Goal: Navigation & Orientation: Find specific page/section

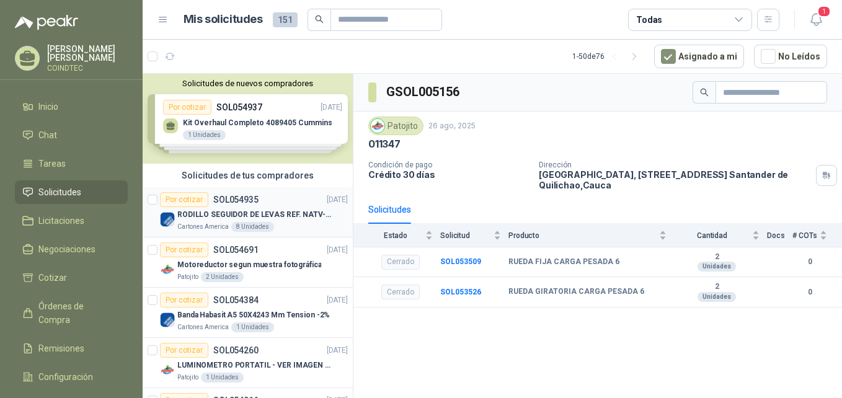
click at [304, 222] on div "Cartones America 8 Unidades" at bounding box center [262, 227] width 170 height 10
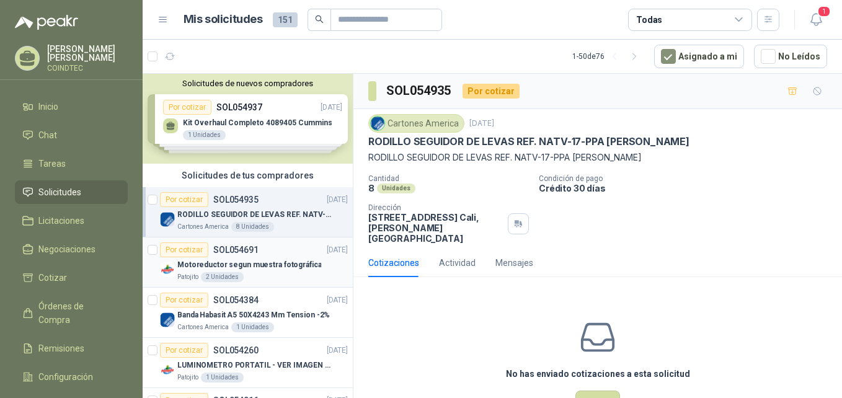
click at [298, 260] on p "Motoreductor segun muestra fotográfica" at bounding box center [249, 265] width 144 height 12
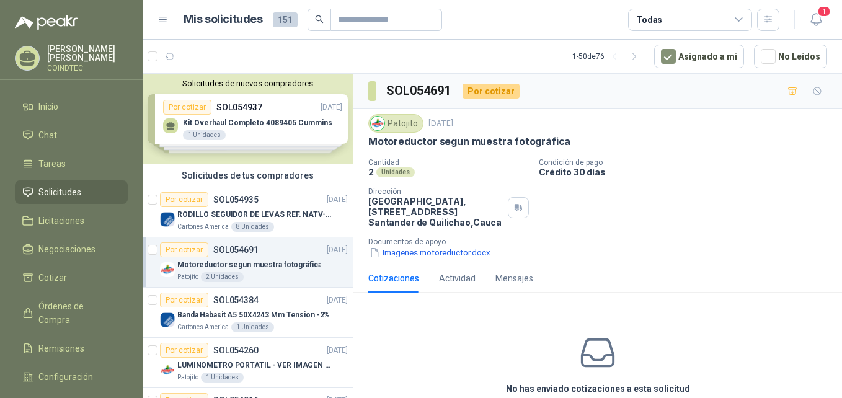
click at [271, 122] on div "Solicitudes de nuevos compradores Por cotizar SOL054937 [DATE] Kit Overhaul Com…" at bounding box center [248, 119] width 210 height 90
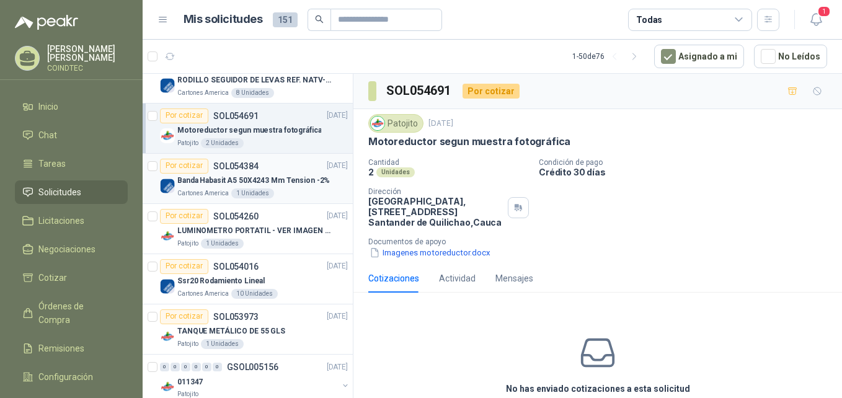
scroll to position [372, 0]
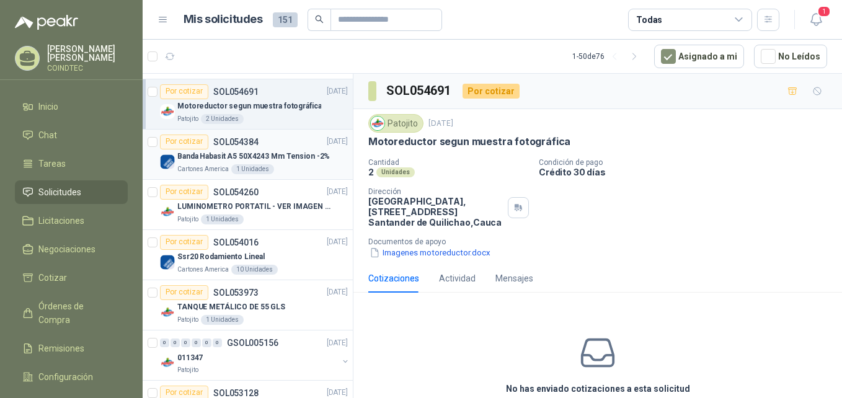
click at [311, 168] on div "Cartones America 1 Unidades" at bounding box center [262, 169] width 170 height 10
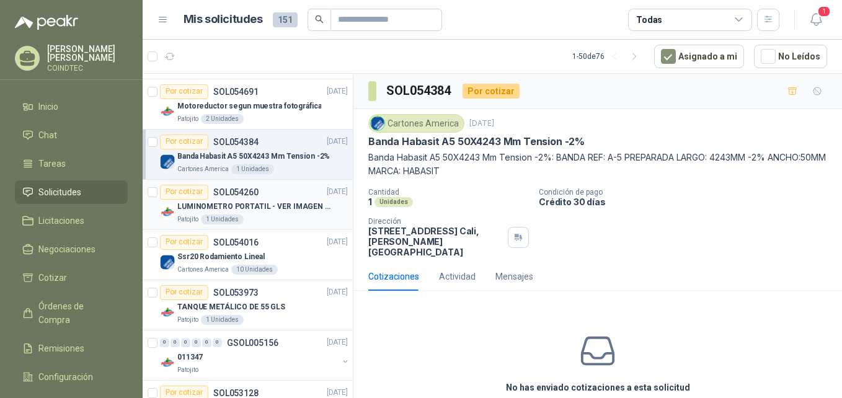
click at [319, 206] on p "LUMINOMETRO PORTATIL - VER IMAGEN ADJUNTA" at bounding box center [254, 207] width 154 height 12
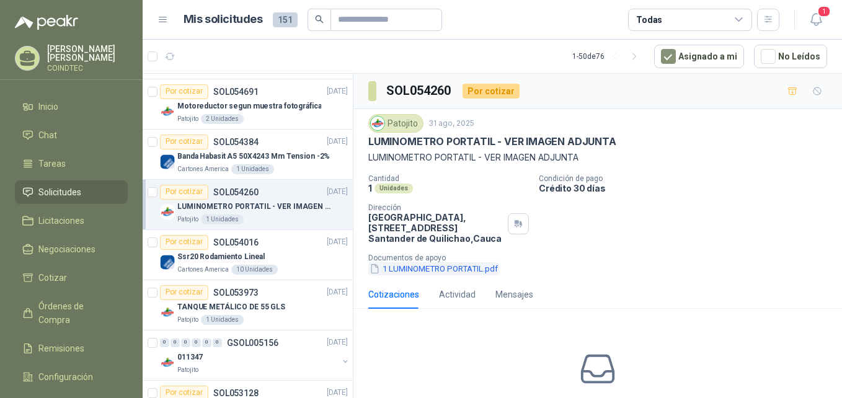
click at [405, 268] on button "1 LUMINOMETRO PORTATIL.pdf" at bounding box center [433, 268] width 131 height 13
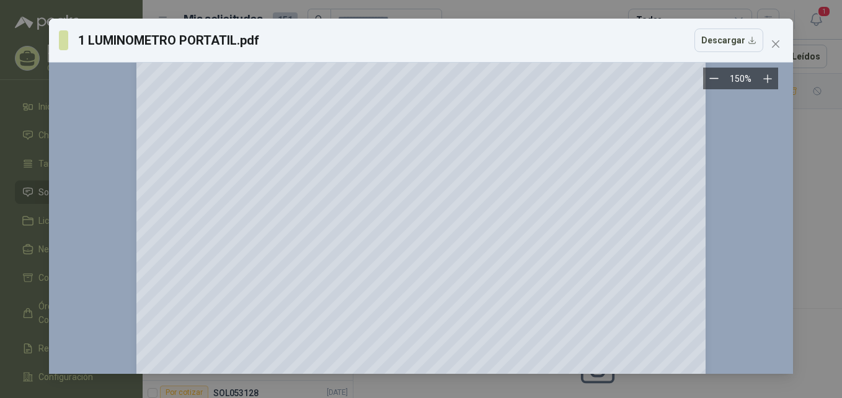
scroll to position [124, 0]
click at [774, 45] on icon "close" at bounding box center [775, 43] width 7 height 7
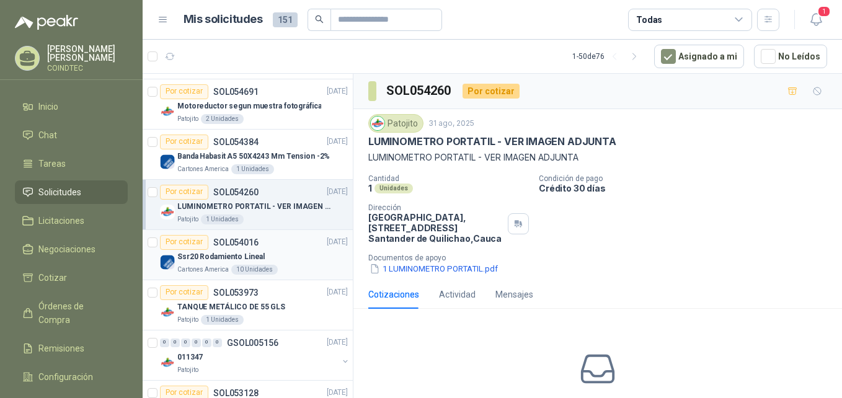
click at [294, 262] on div "Ssr20 Rodamiento Lineal" at bounding box center [262, 257] width 170 height 15
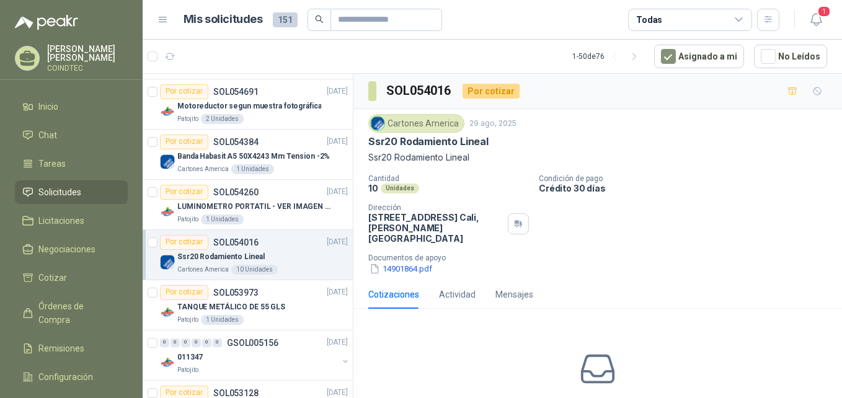
scroll to position [434, 0]
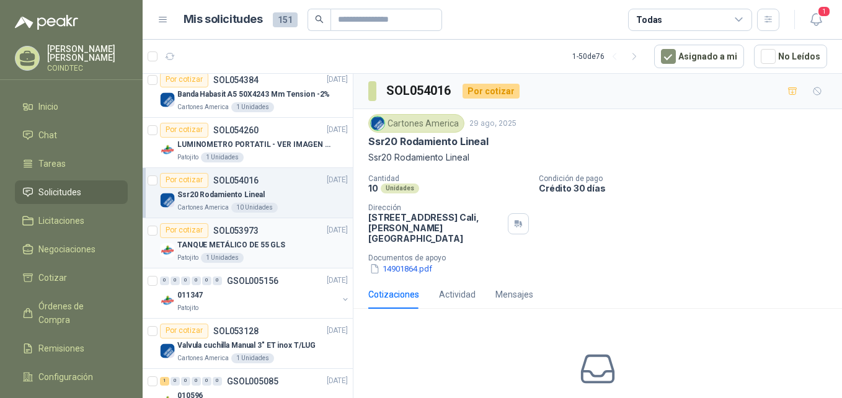
click at [298, 254] on div "Patojito 1 Unidades" at bounding box center [262, 258] width 170 height 10
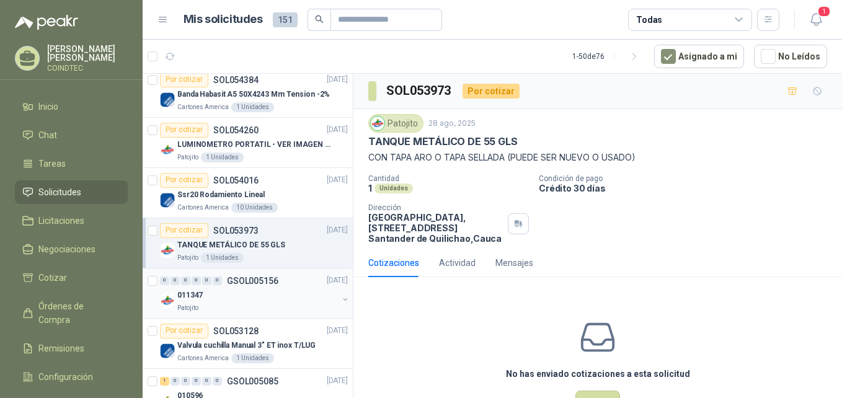
click at [296, 292] on div "011347" at bounding box center [257, 295] width 161 height 15
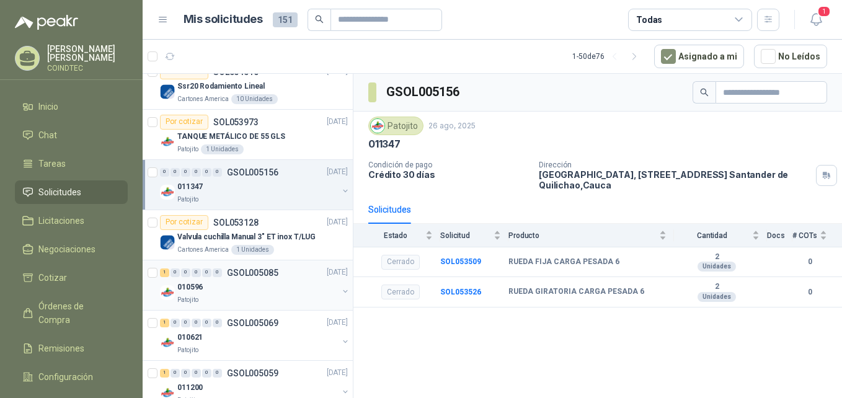
scroll to position [558, 0]
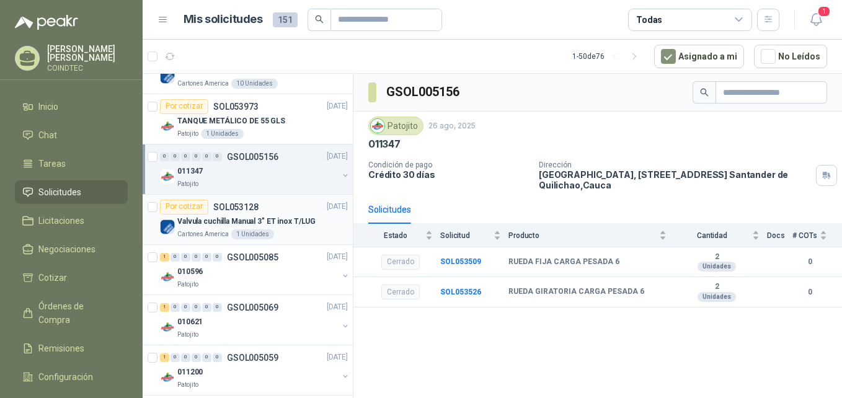
click at [309, 225] on p "Valvula cuchilla Manual 3" ET inox T/LUG" at bounding box center [246, 222] width 138 height 12
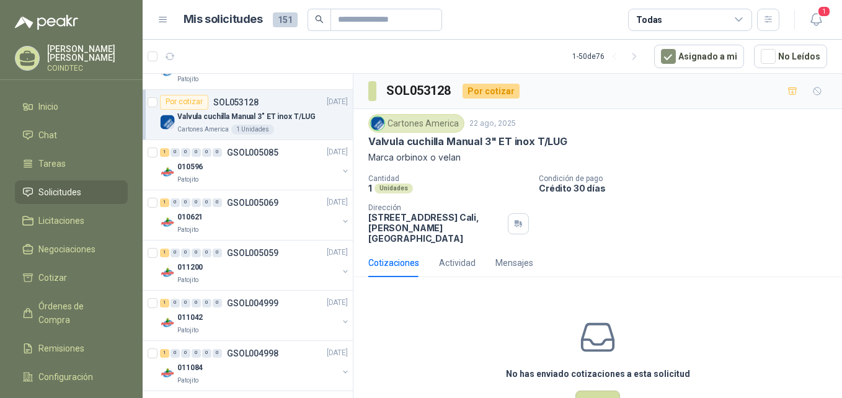
scroll to position [682, 0]
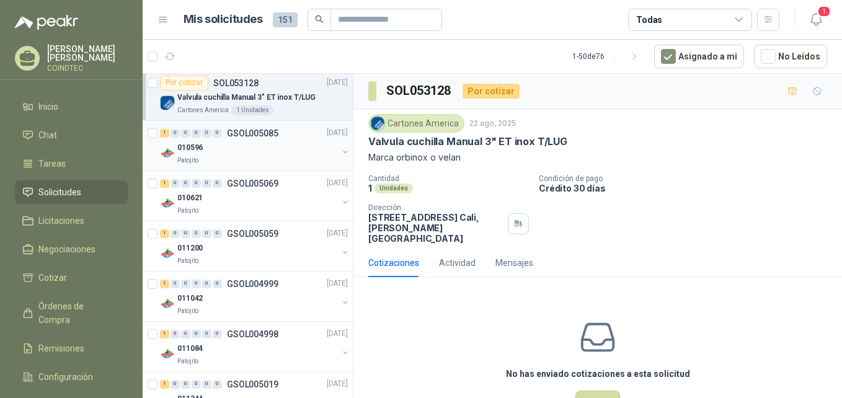
click at [293, 159] on div "Patojito" at bounding box center [257, 161] width 161 height 10
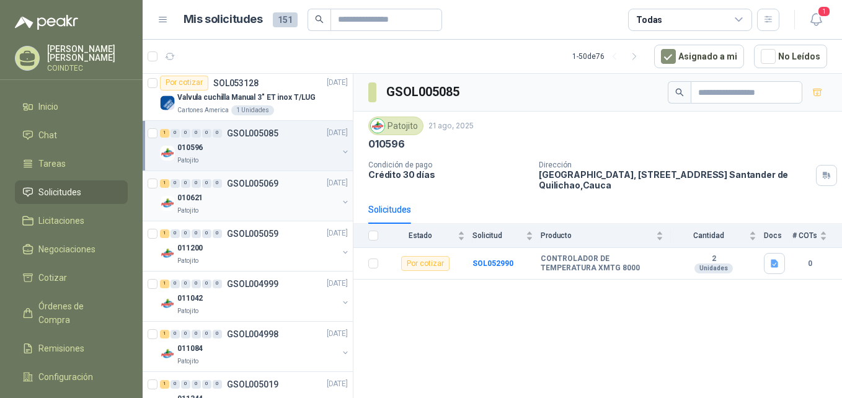
click at [292, 193] on div "010621" at bounding box center [257, 198] width 161 height 15
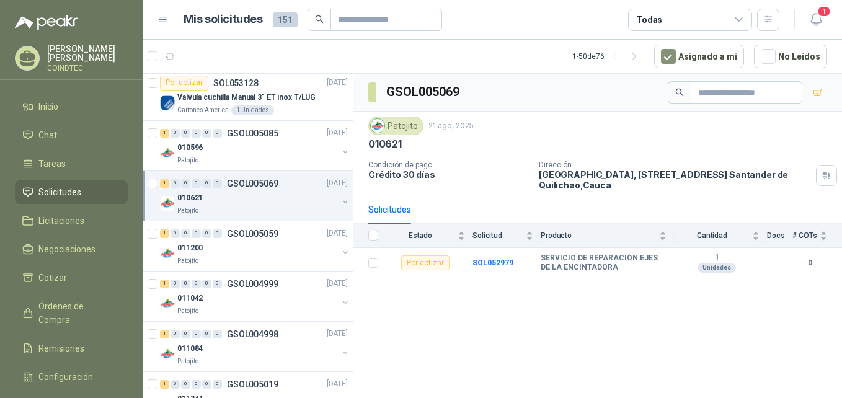
scroll to position [744, 0]
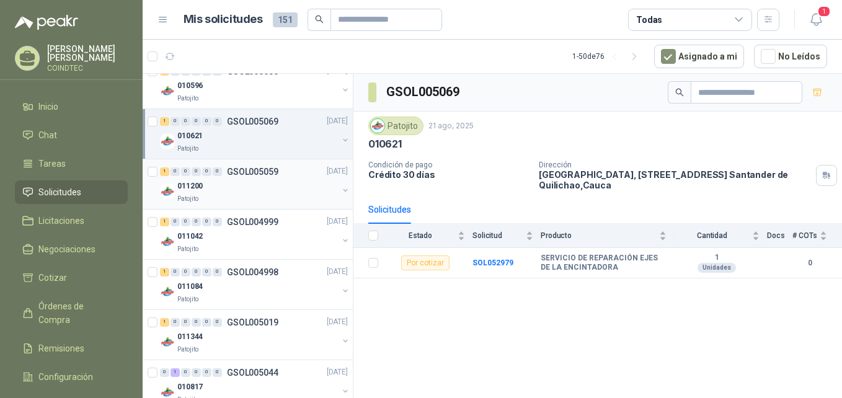
click at [292, 193] on div "011200" at bounding box center [257, 186] width 161 height 15
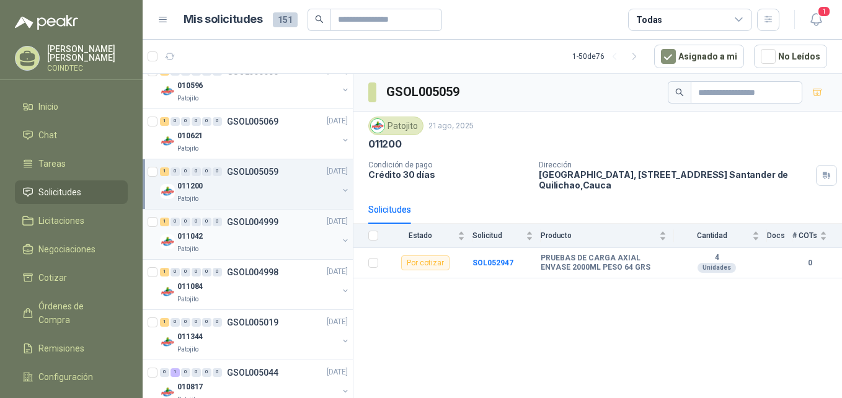
click at [293, 231] on div "011042" at bounding box center [257, 236] width 161 height 15
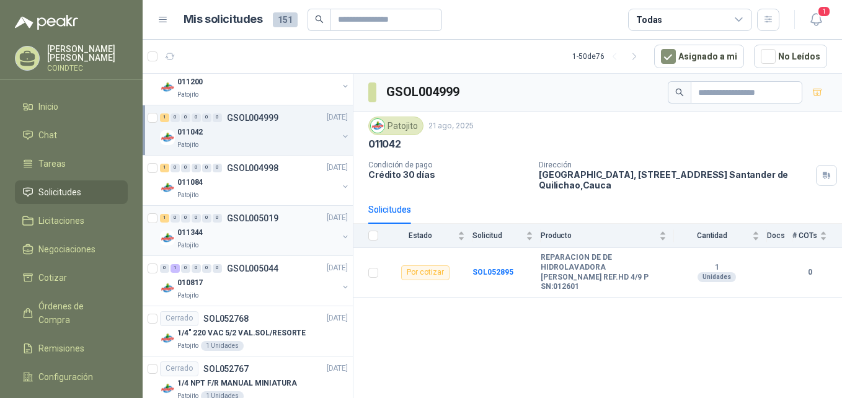
scroll to position [868, 0]
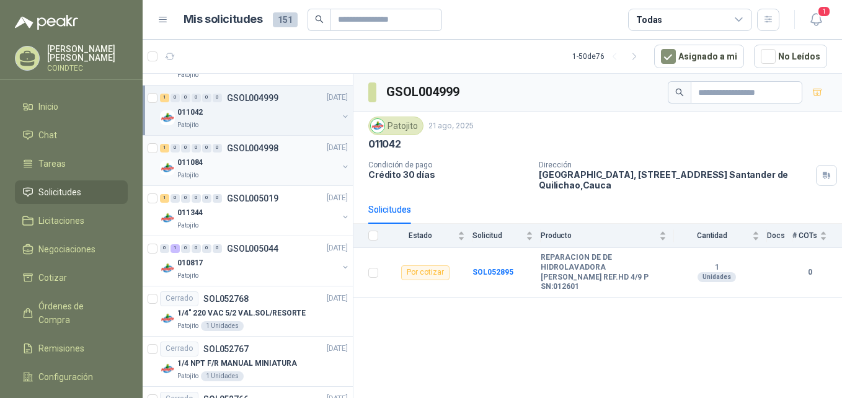
click at [272, 166] on div "011084" at bounding box center [257, 163] width 161 height 15
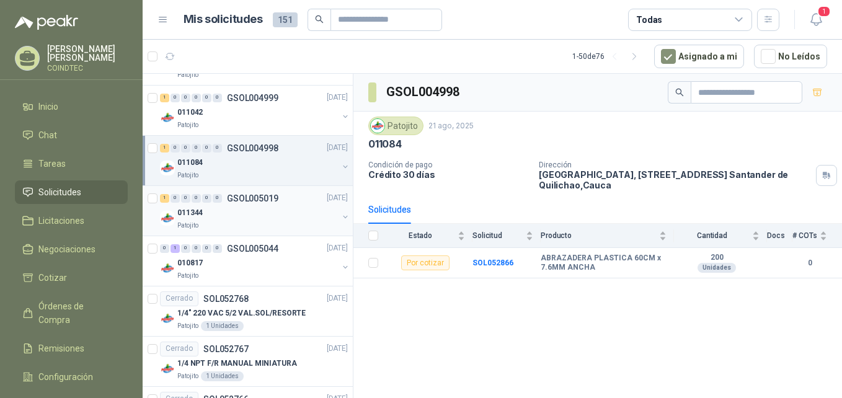
click at [279, 223] on div "Patojito" at bounding box center [257, 226] width 161 height 10
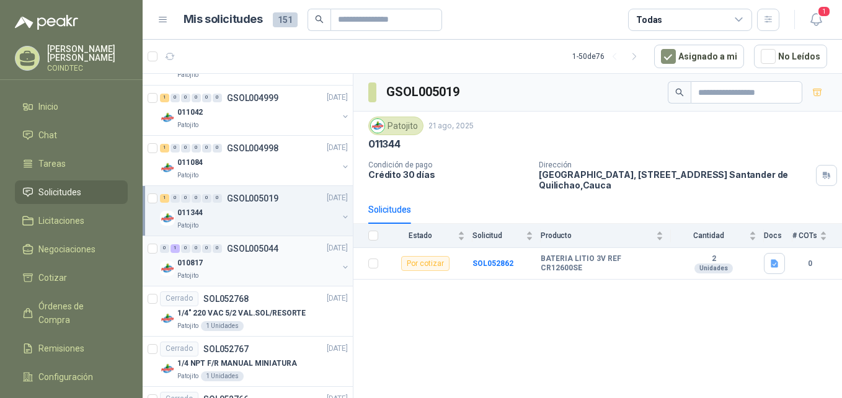
click at [300, 253] on div "0 1 0 0 0 0 GSOL005044 [DATE]" at bounding box center [255, 248] width 190 height 15
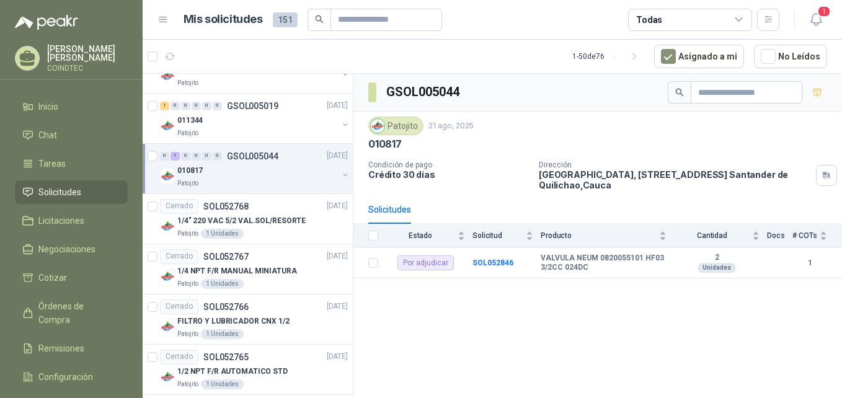
scroll to position [992, 0]
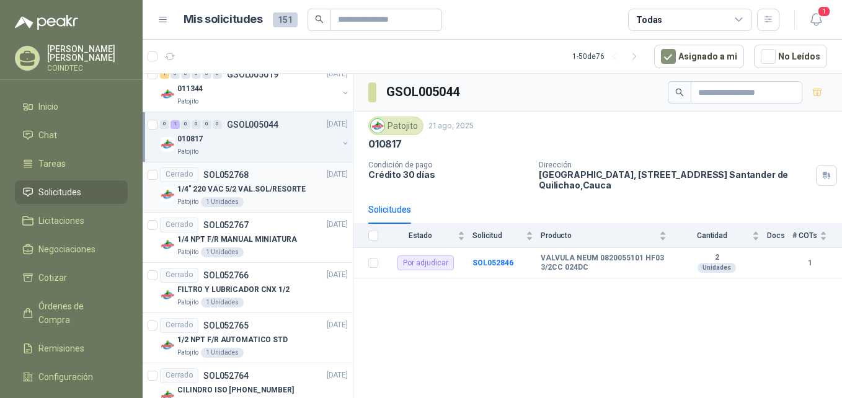
click at [292, 191] on p "1/4" 220 VAC 5/2 VAL.SOL/RESORTE" at bounding box center [241, 190] width 128 height 12
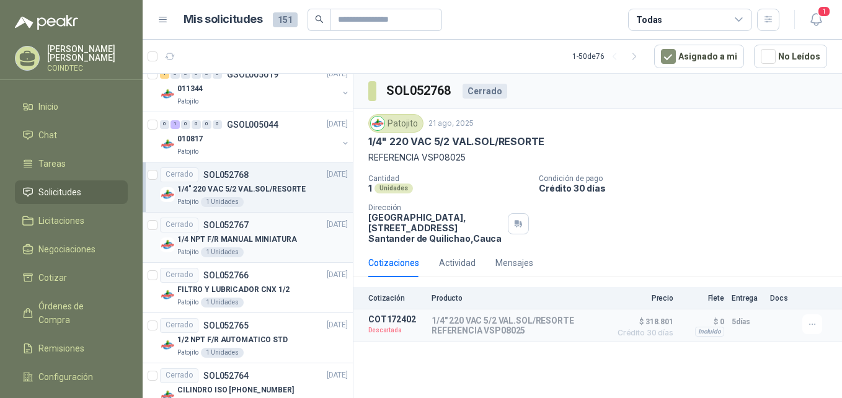
click at [291, 238] on div "1/4 NPT F/R MANUAL MINIATURA" at bounding box center [262, 239] width 170 height 15
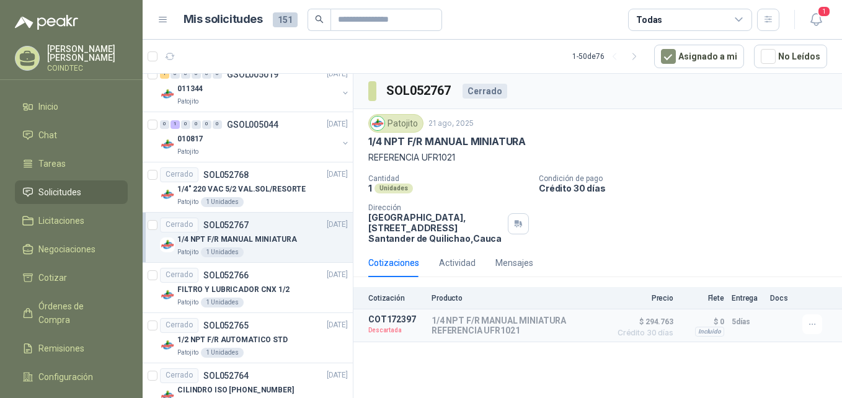
scroll to position [1054, 0]
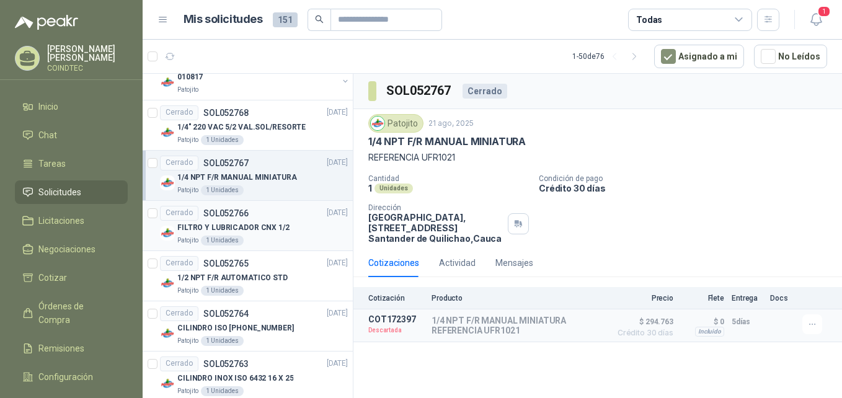
click at [291, 238] on div "Patojito 1 Unidades" at bounding box center [262, 241] width 170 height 10
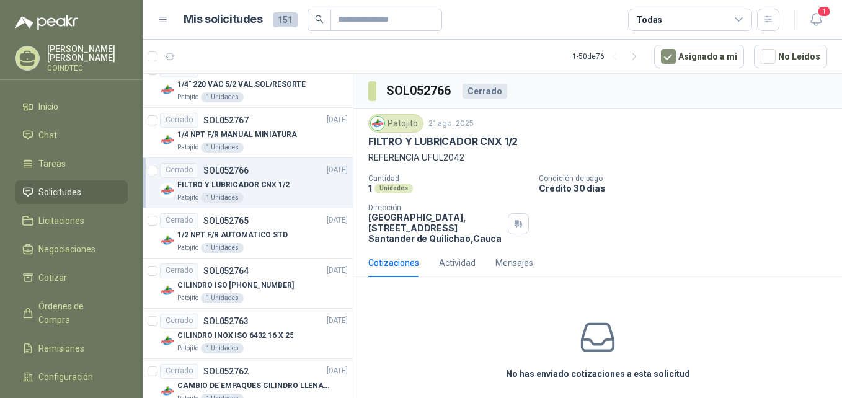
scroll to position [1116, 0]
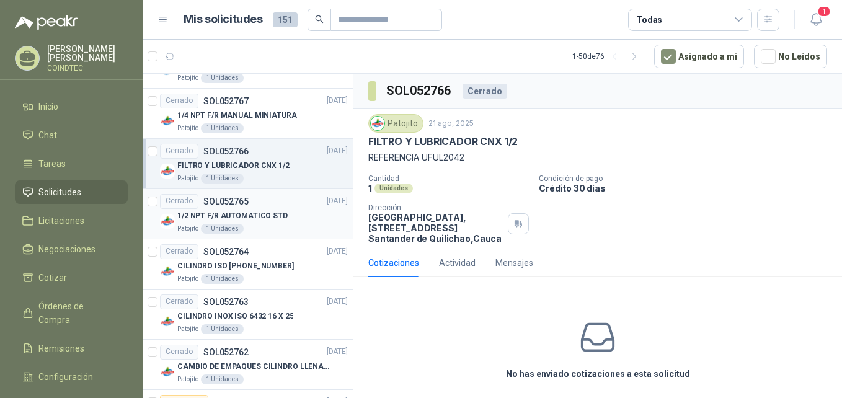
click at [295, 223] on div "1/2 NPT F/R AUTOMATICO STD" at bounding box center [262, 216] width 170 height 15
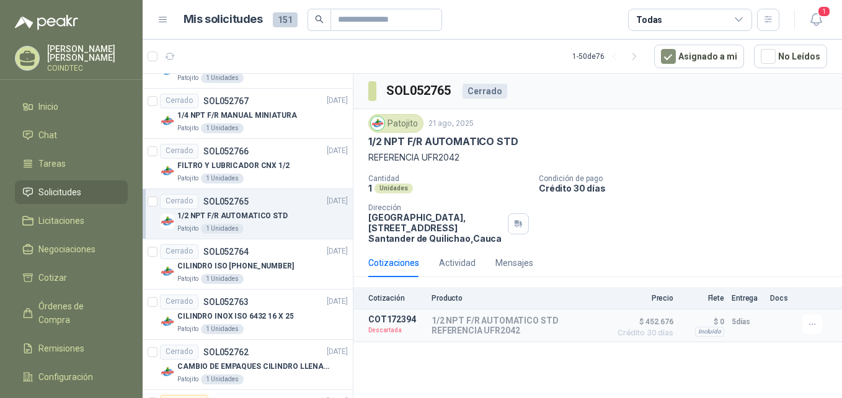
scroll to position [1178, 0]
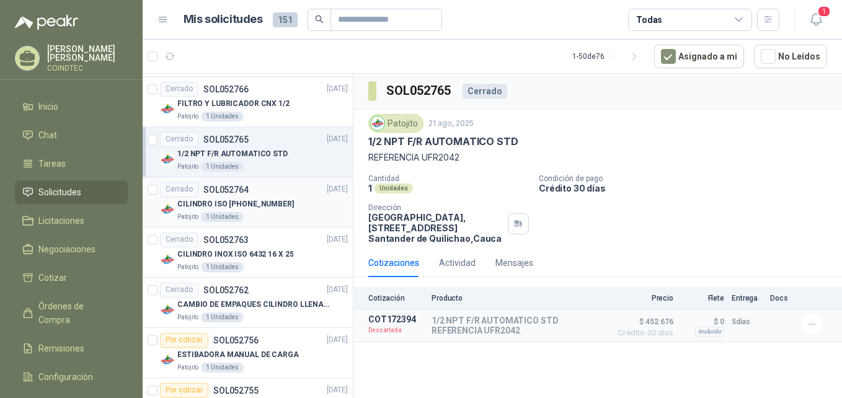
click at [301, 211] on div "CILINDRO ISO [PHONE_NUMBER]" at bounding box center [262, 204] width 170 height 15
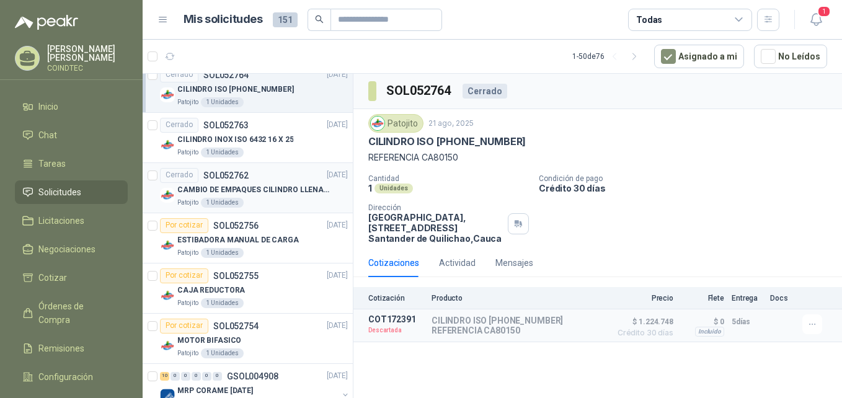
scroll to position [1302, 0]
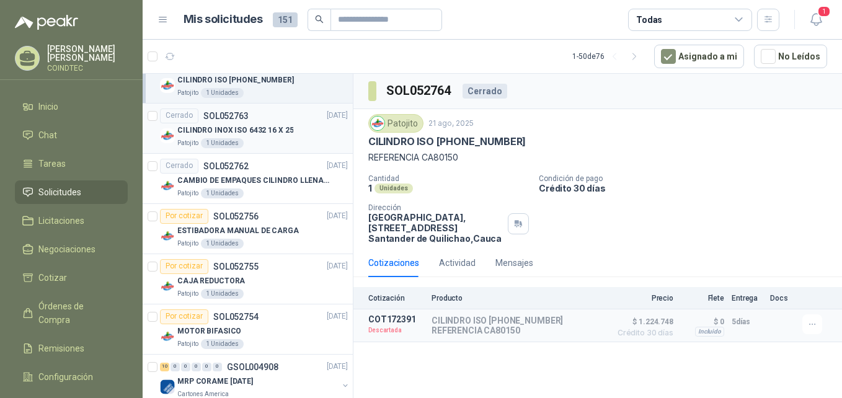
click at [320, 135] on div "CILINDRO INOX ISO 6432 16 X 25" at bounding box center [262, 130] width 170 height 15
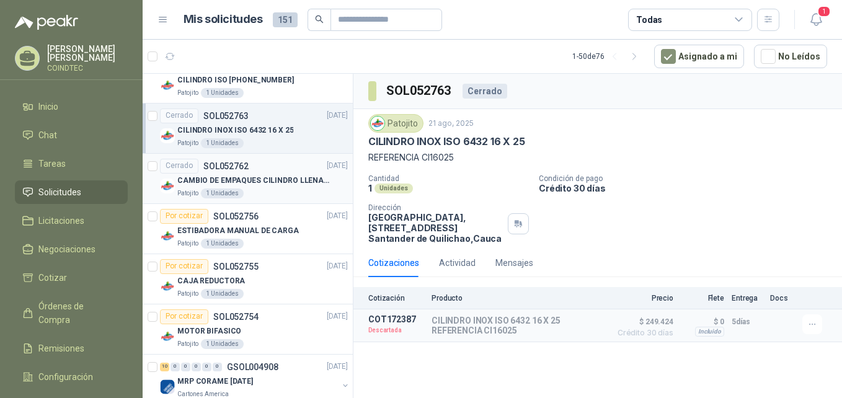
click at [307, 185] on p "CAMBIO DE EMPAQUES CILINDRO LLENADORA MANUALNUAL" at bounding box center [254, 181] width 154 height 12
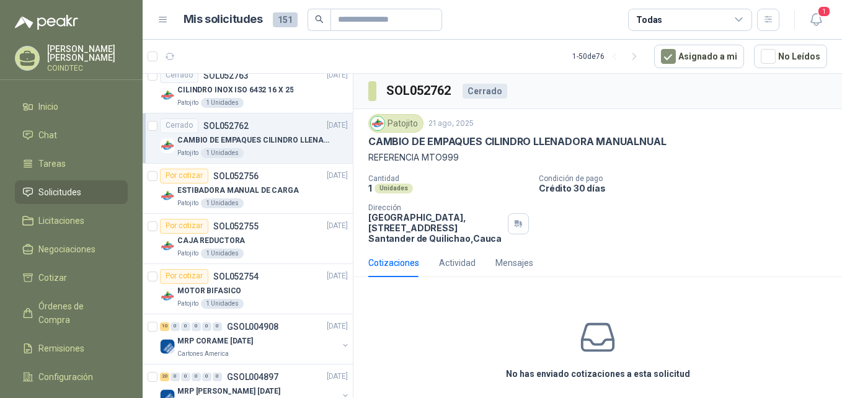
scroll to position [1364, 0]
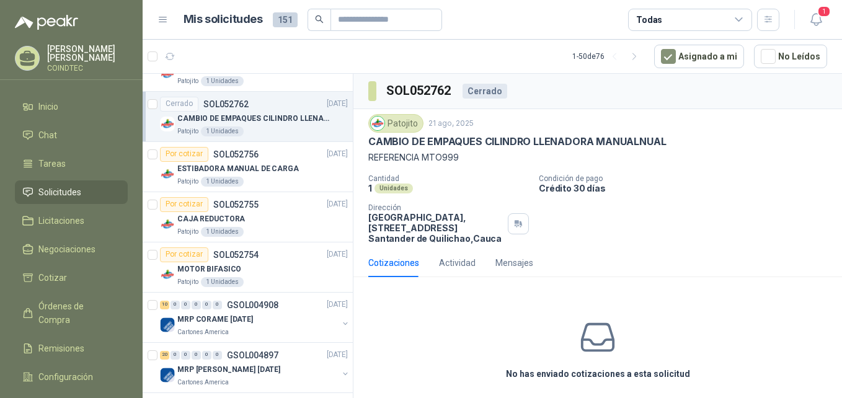
click at [307, 185] on div "Patojito 1 Unidades" at bounding box center [262, 182] width 170 height 10
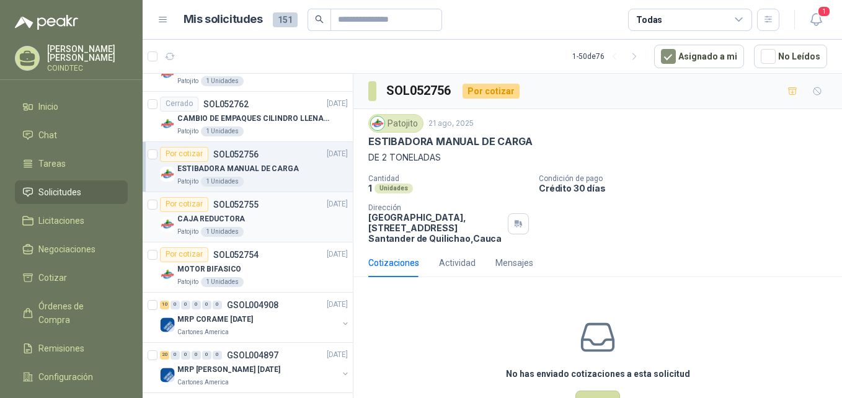
click at [301, 212] on div "CAJA REDUCTORA" at bounding box center [262, 219] width 170 height 15
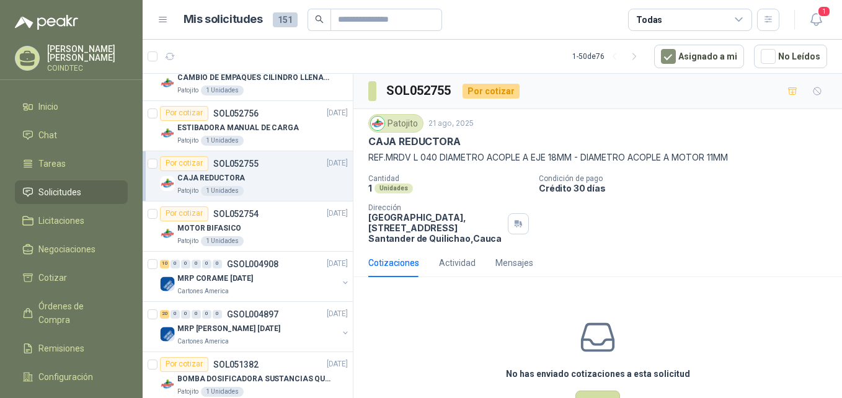
scroll to position [1426, 0]
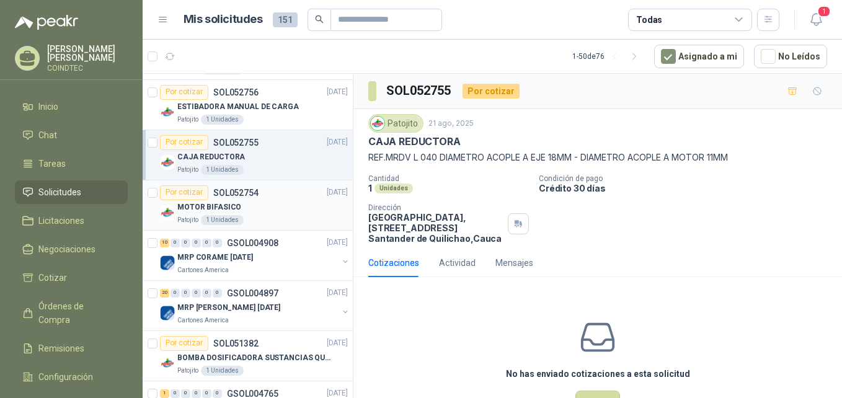
click at [301, 211] on div "MOTOR BIFASICO" at bounding box center [262, 207] width 170 height 15
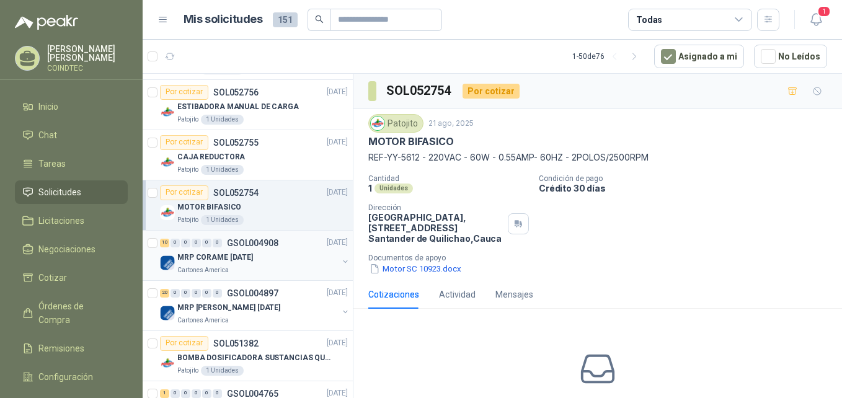
click at [295, 247] on div "10 0 0 0 0 0 GSOL004908 [DATE]" at bounding box center [255, 243] width 190 height 15
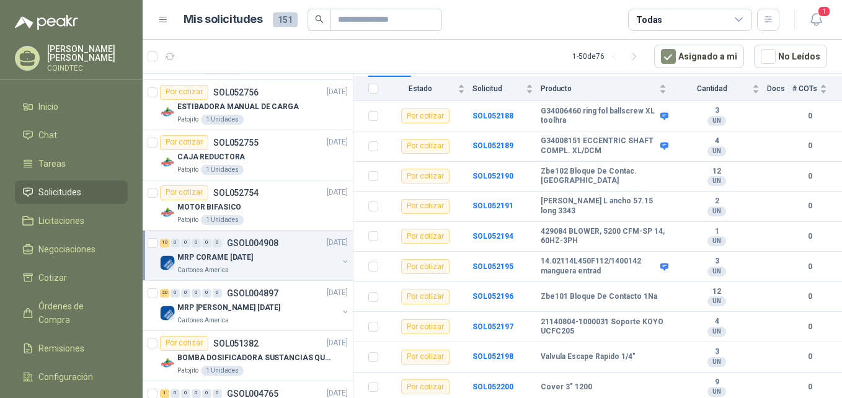
scroll to position [1488, 0]
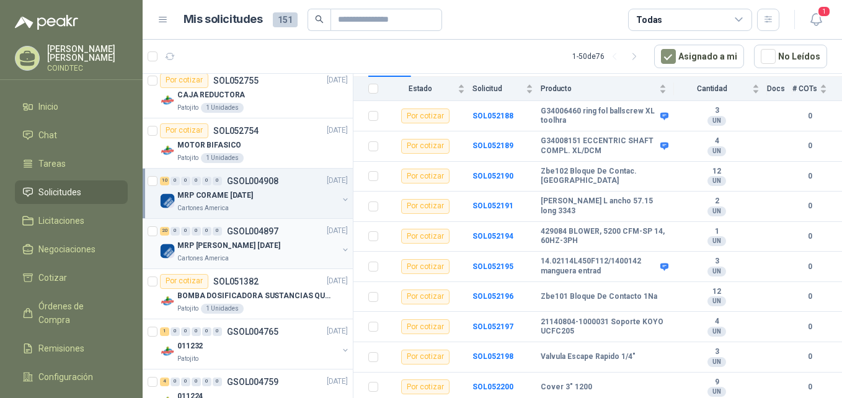
click at [285, 243] on div "MRP [PERSON_NAME] [DATE]" at bounding box center [257, 246] width 161 height 15
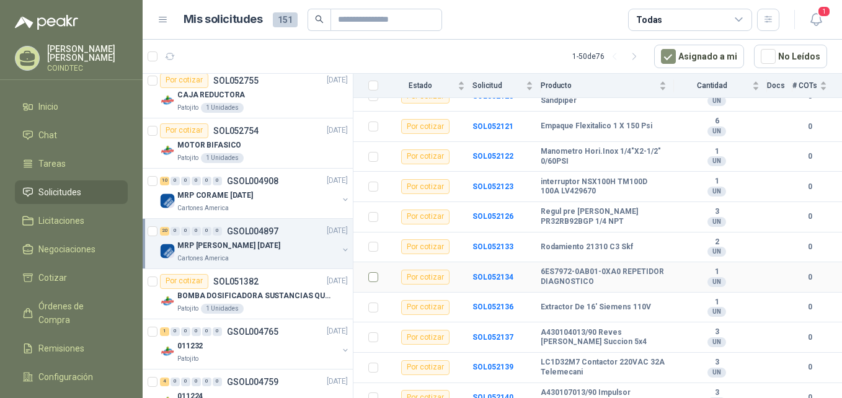
scroll to position [440, 0]
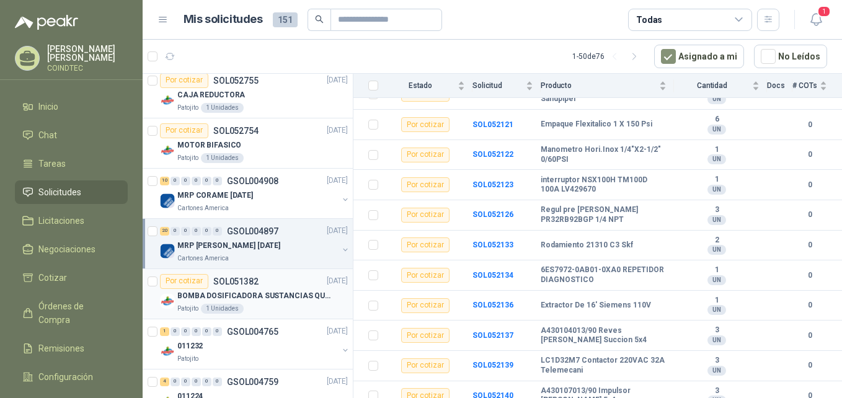
click at [306, 293] on p "BOMBA DOSIFICADORA SUSTANCIAS QUIMICAS" at bounding box center [254, 296] width 154 height 12
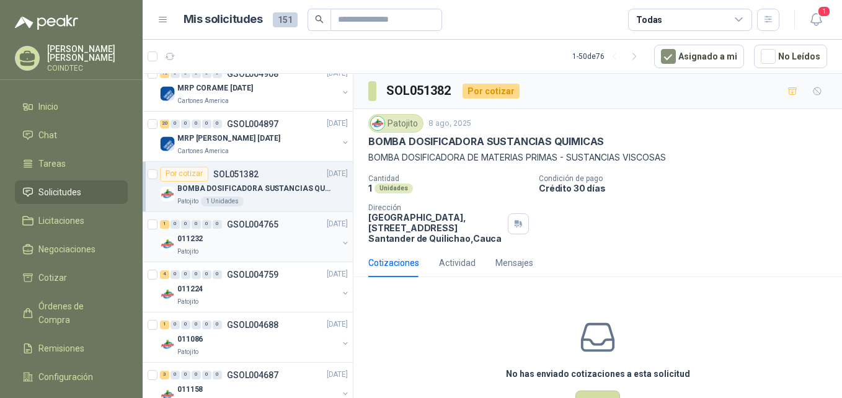
scroll to position [1612, 0]
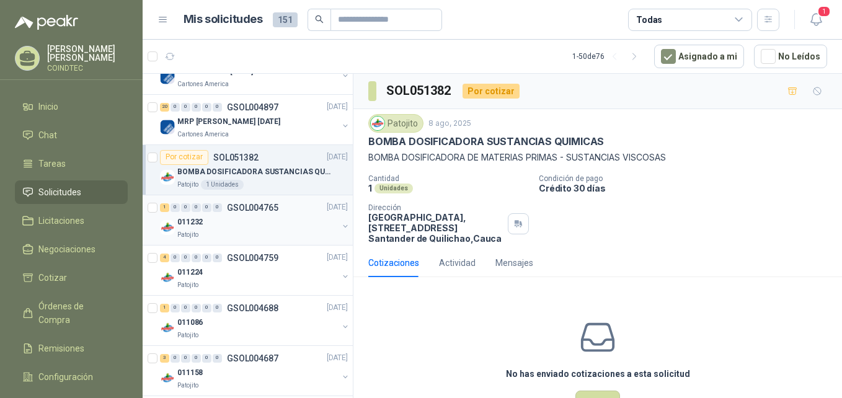
click at [296, 224] on div "011232" at bounding box center [257, 222] width 161 height 15
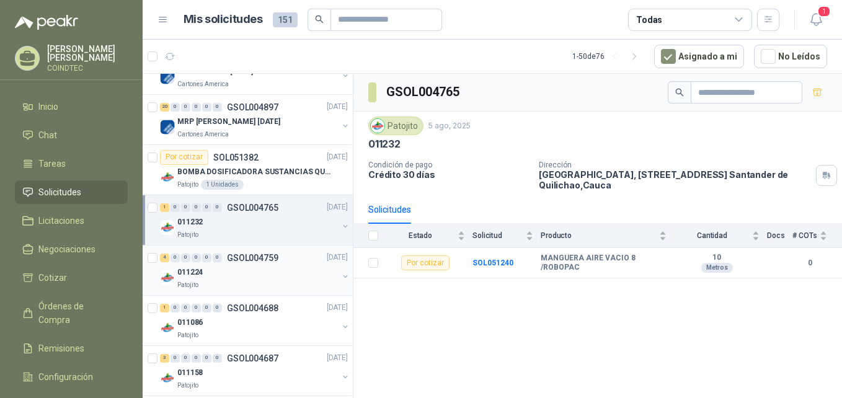
click at [300, 270] on div "011224" at bounding box center [257, 272] width 161 height 15
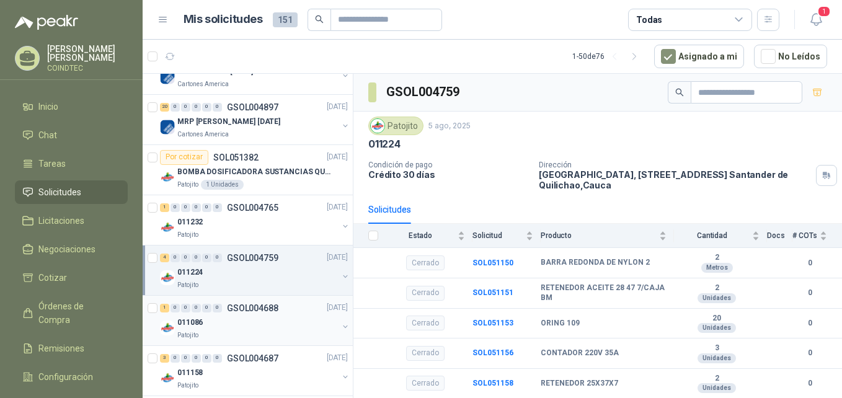
click at [286, 315] on div "1 0 0 0 0 0 GSOL004688 [DATE]" at bounding box center [255, 308] width 190 height 15
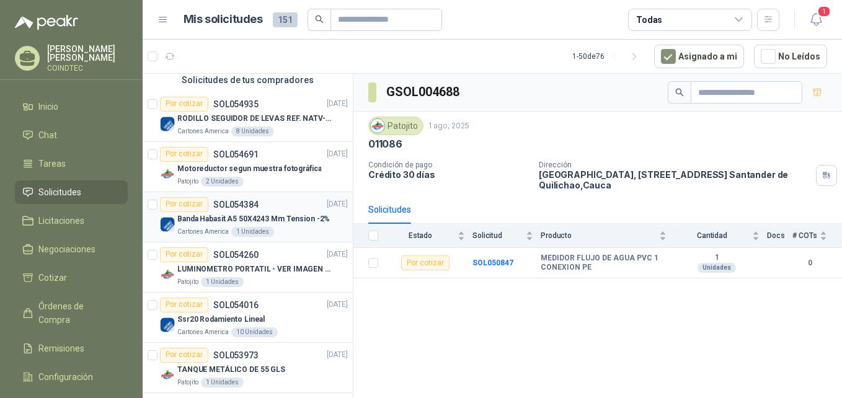
scroll to position [310, 0]
click at [294, 321] on div "Ssr20 Rodamiento Lineal" at bounding box center [262, 319] width 170 height 15
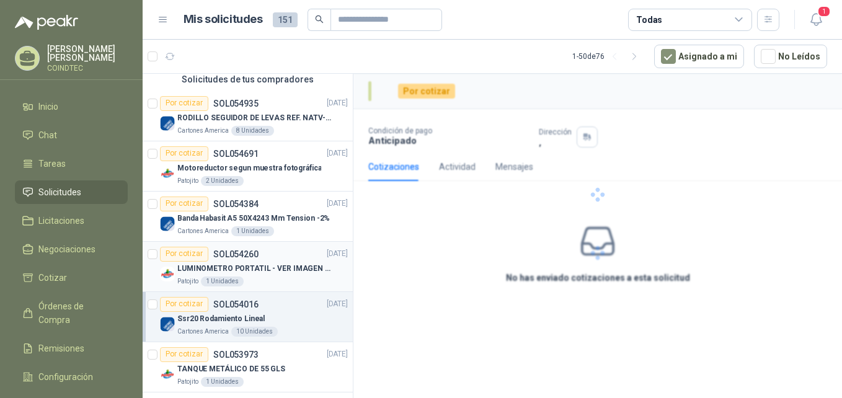
click at [285, 280] on div "Patojito 1 Unidades" at bounding box center [262, 282] width 170 height 10
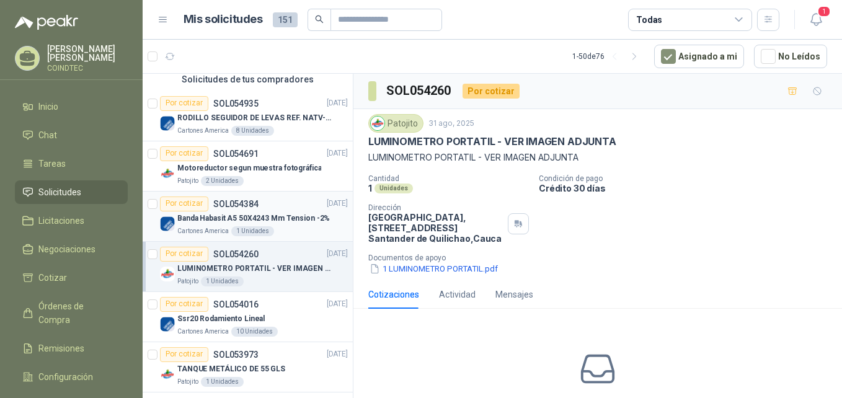
click at [290, 223] on p "Banda Habasit A5 50X4243 Mm Tension -2%" at bounding box center [253, 219] width 153 height 12
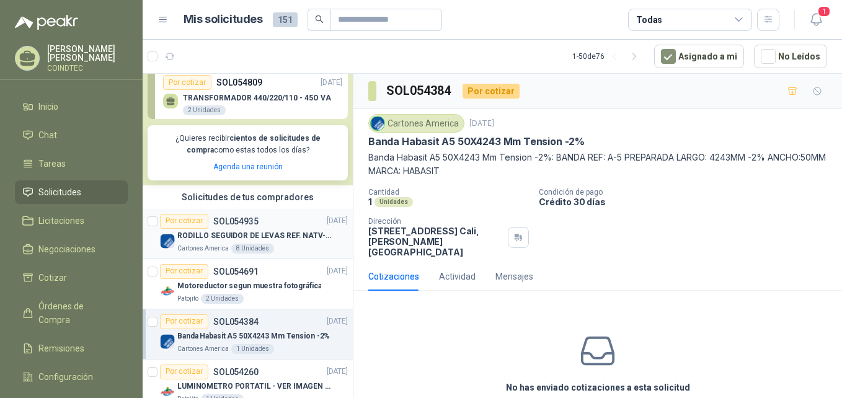
scroll to position [186, 0]
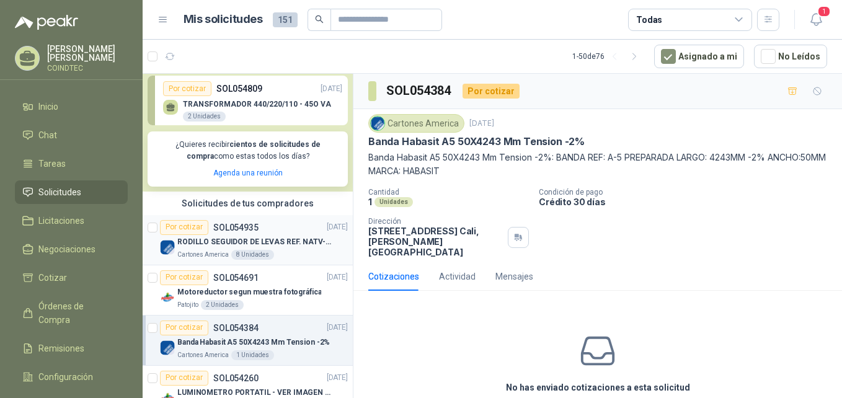
click at [296, 247] on p "RODILLO SEGUIDOR DE LEVAS REF. NATV-17-PPA [PERSON_NAME]" at bounding box center [254, 242] width 154 height 12
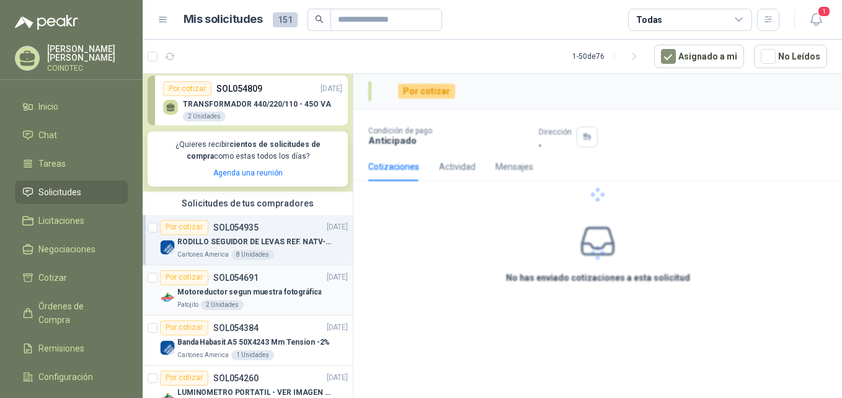
click at [296, 280] on div "Por cotizar SOL054691 [DATE]" at bounding box center [254, 277] width 188 height 15
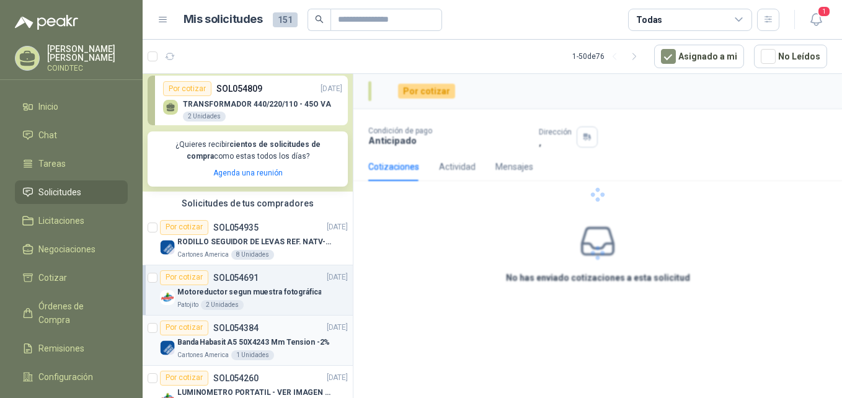
click at [290, 327] on div "Por cotizar SOL054384 [DATE]" at bounding box center [254, 328] width 188 height 15
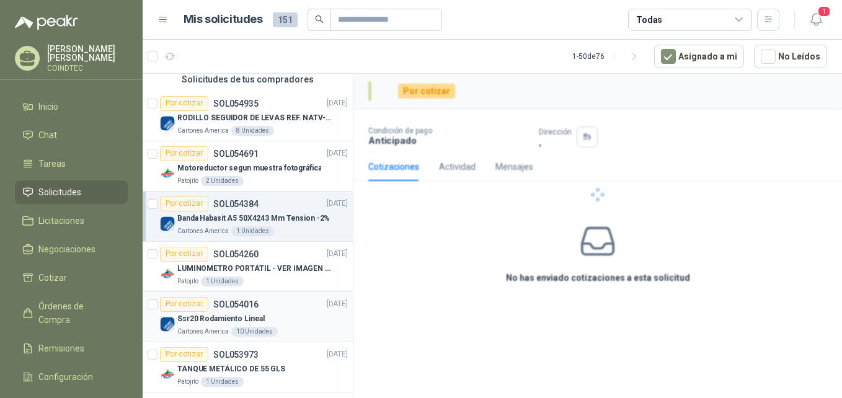
scroll to position [372, 0]
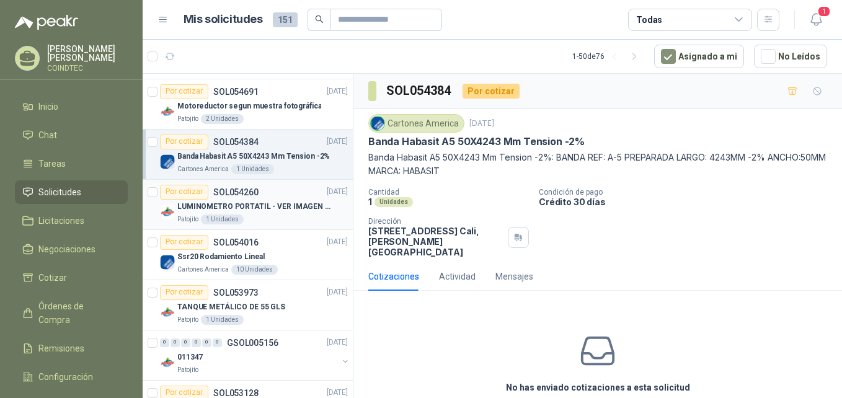
click at [291, 192] on div "Por cotizar SOL054260 [DATE]" at bounding box center [254, 192] width 188 height 15
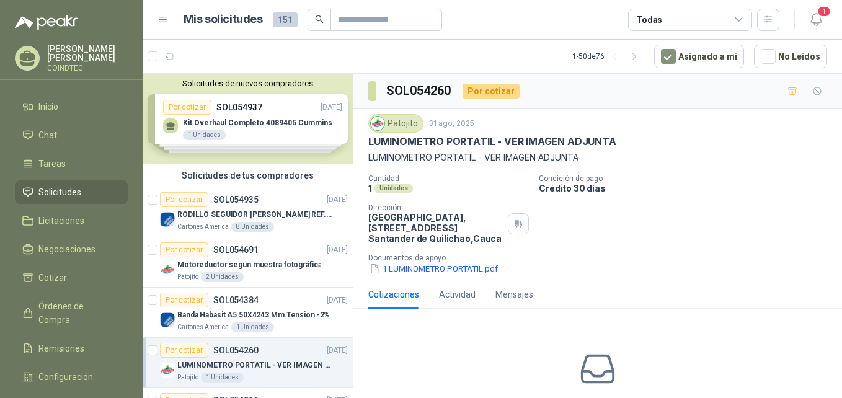
click at [286, 122] on div "Solicitudes de nuevos compradores Por cotizar SOL054937 [DATE] Kit Overhaul Com…" at bounding box center [248, 119] width 210 height 90
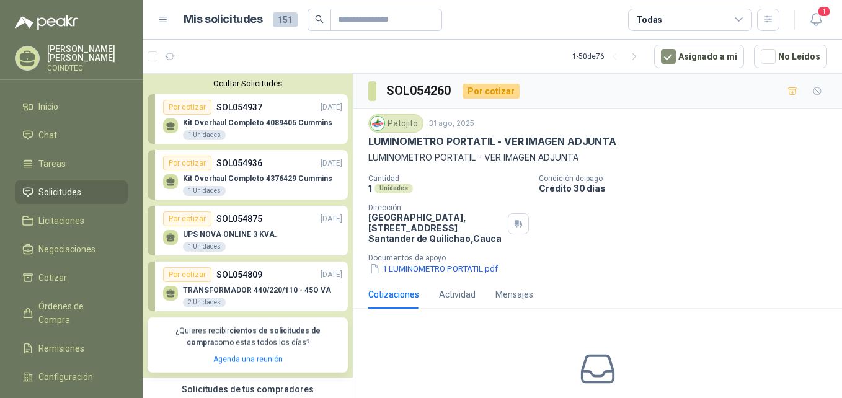
click at [259, 123] on p "Kit Overhaul Completo 4089405 Cummins" at bounding box center [257, 122] width 149 height 9
click at [270, 166] on div "Por cotizar SOL054936 04/09/25" at bounding box center [252, 163] width 179 height 15
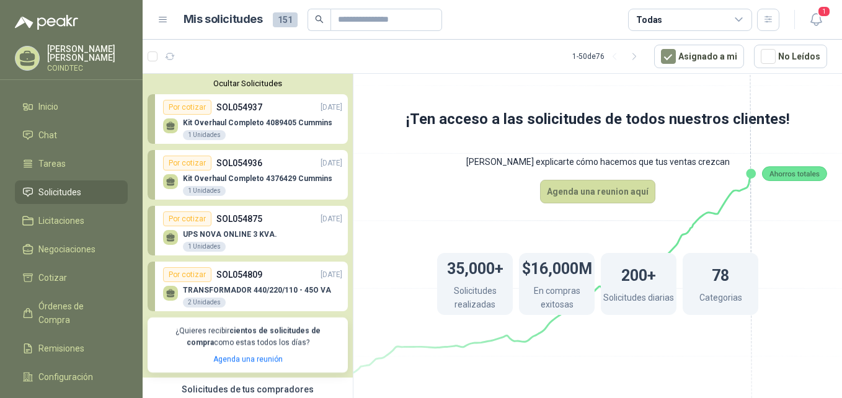
click at [272, 234] on div "UPS NOVA ONLINE 3 KVA. 1 Unidades" at bounding box center [252, 239] width 179 height 26
click at [278, 278] on div "Por cotizar SOL054809 04/09/25" at bounding box center [252, 274] width 179 height 15
click at [65, 100] on li "Inicio" at bounding box center [71, 107] width 98 height 14
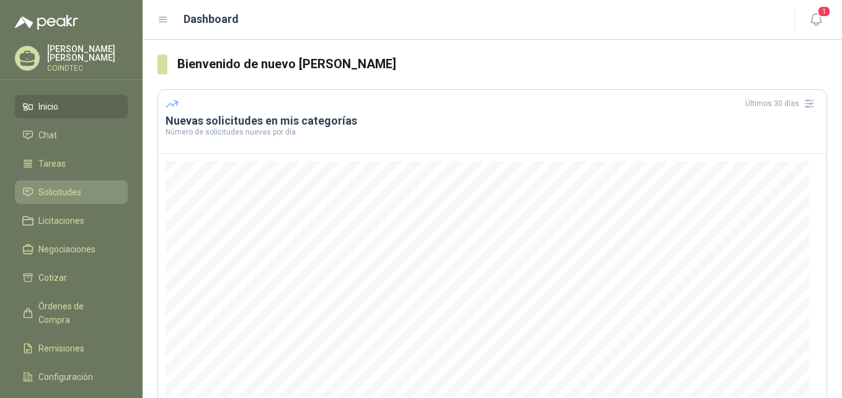
click at [63, 197] on link "Solicitudes" at bounding box center [71, 192] width 113 height 24
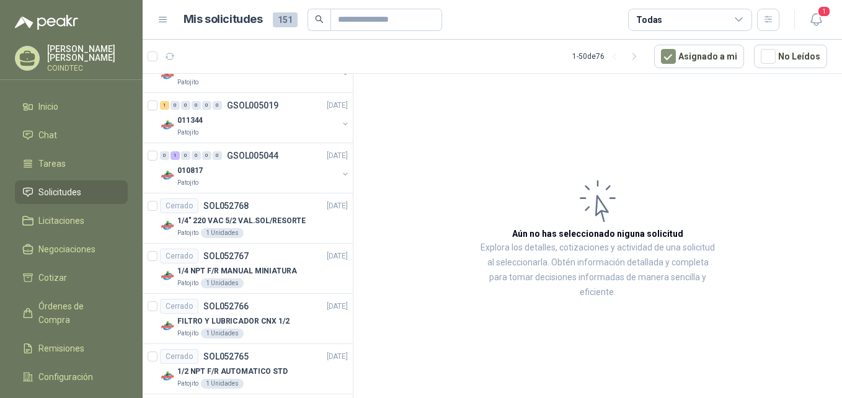
scroll to position [744, 0]
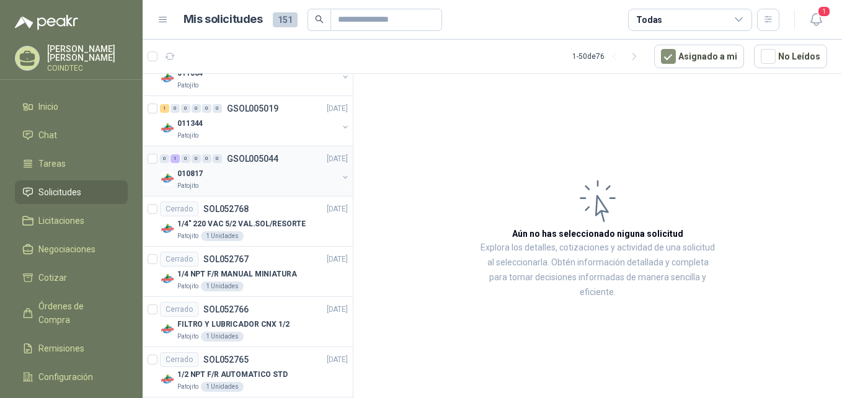
click at [306, 178] on div "010817" at bounding box center [257, 173] width 161 height 15
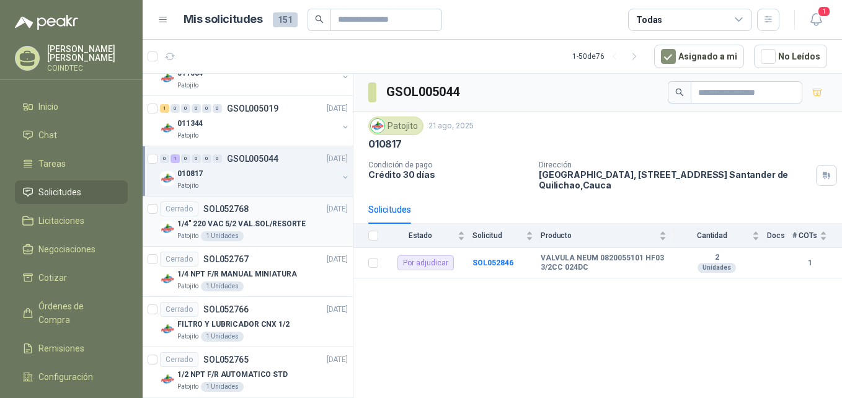
click at [308, 219] on div "1/4" 220 VAC 5/2 VAL.SOL/RESORTE" at bounding box center [262, 223] width 170 height 15
